Goal: Navigation & Orientation: Find specific page/section

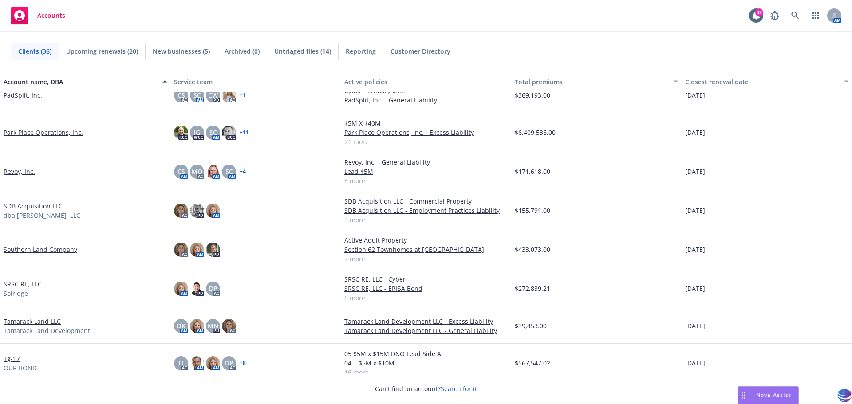
scroll to position [834, 0]
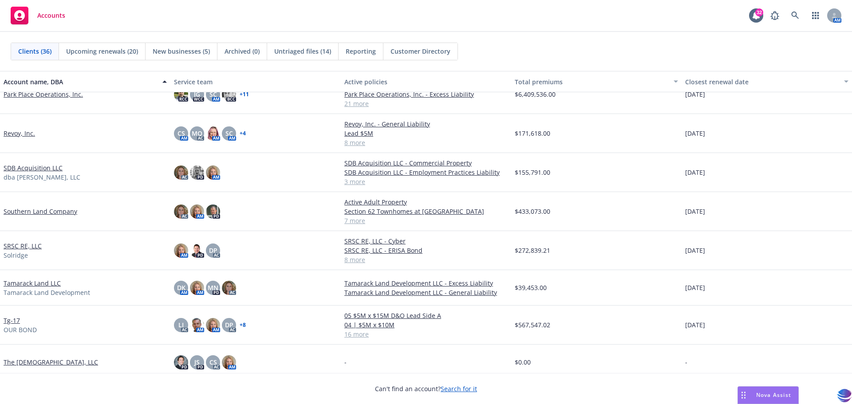
click at [16, 247] on link "SRSC RE, LLC" at bounding box center [23, 245] width 38 height 9
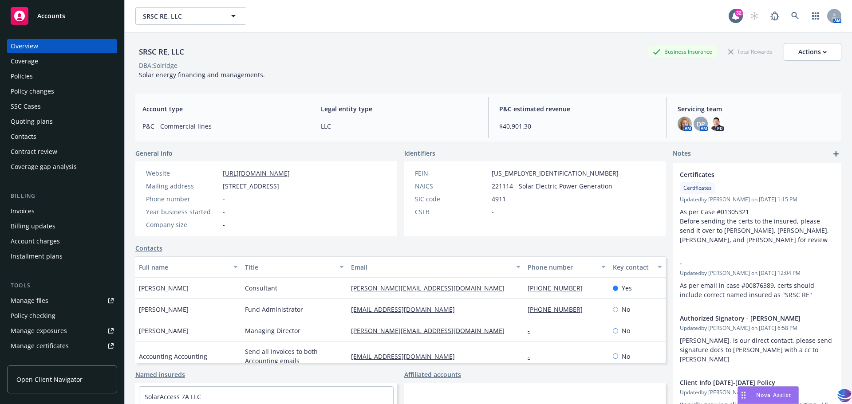
click at [26, 75] on div "Policies" at bounding box center [22, 76] width 22 height 14
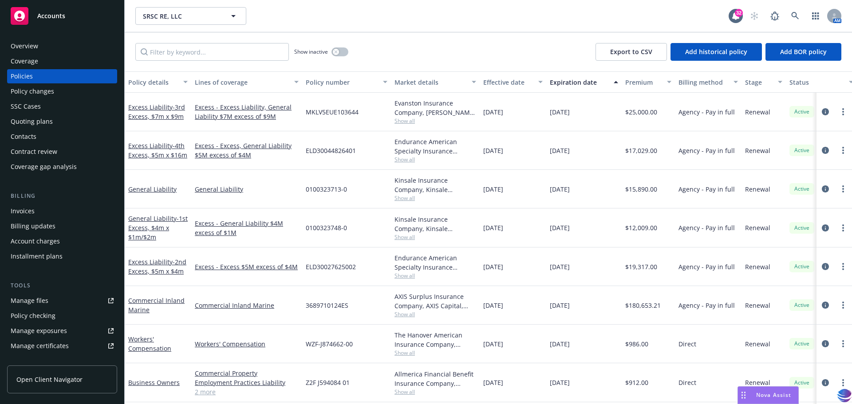
click at [760, 397] on span "Nova Assist" at bounding box center [773, 395] width 35 height 8
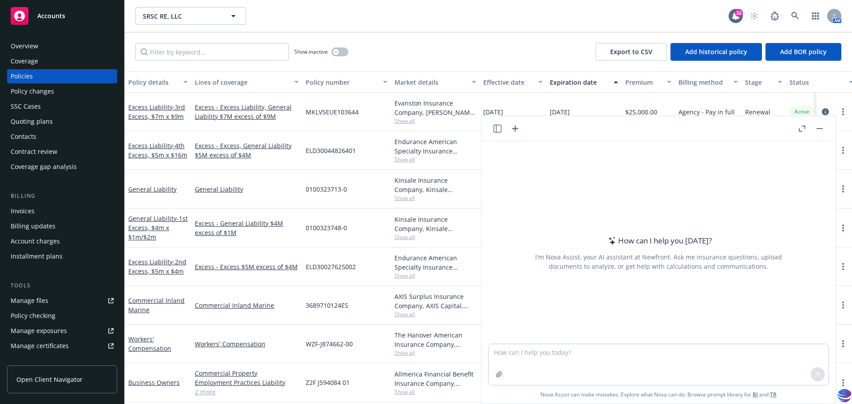
click at [824, 129] on button "button" at bounding box center [819, 128] width 11 height 11
